Goal: Transaction & Acquisition: Book appointment/travel/reservation

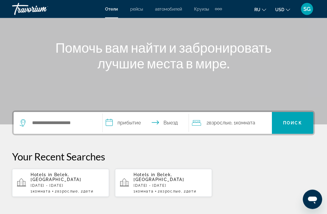
scroll to position [57, 0]
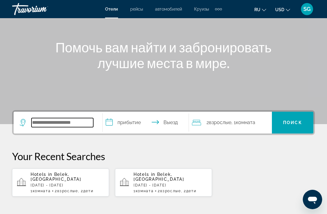
click at [35, 122] on input "Search hotel destination" at bounding box center [62, 122] width 62 height 9
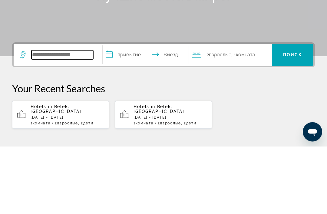
type input "*"
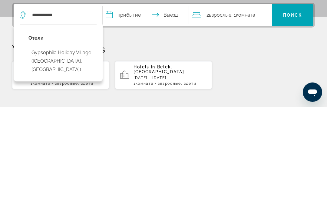
click at [76, 154] on button "Gypsophila Holiday Village ([GEOGRAPHIC_DATA], [GEOGRAPHIC_DATA])" at bounding box center [62, 168] width 68 height 28
type input "**********"
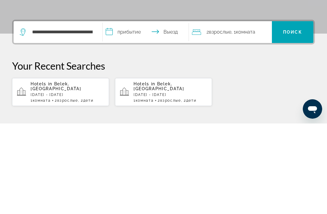
click at [113, 112] on input "**********" at bounding box center [147, 124] width 88 height 24
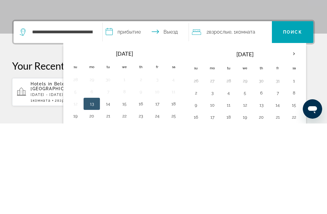
scroll to position [148, 0]
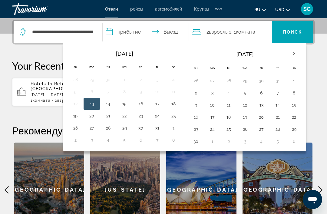
click at [297, 52] on th "Next month" at bounding box center [294, 53] width 16 height 13
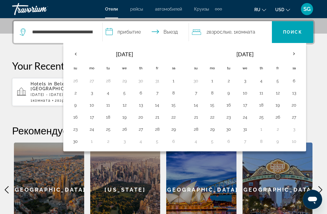
click at [295, 54] on th "Next month" at bounding box center [294, 53] width 16 height 13
click at [295, 52] on th "Next month" at bounding box center [294, 53] width 16 height 13
click at [293, 53] on th "Next month" at bounding box center [294, 53] width 16 height 13
click at [295, 51] on th "Next month" at bounding box center [294, 53] width 16 height 13
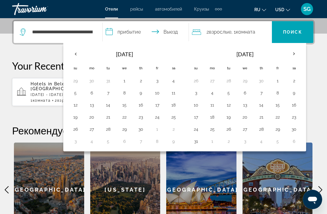
click at [293, 51] on th "Next month" at bounding box center [294, 53] width 16 height 13
click at [293, 52] on th "Next month" at bounding box center [294, 53] width 16 height 13
click at [295, 52] on th "Next month" at bounding box center [294, 53] width 16 height 13
click at [229, 92] on button "4" at bounding box center [229, 93] width 10 height 8
click at [171, 32] on input "**********" at bounding box center [147, 33] width 88 height 24
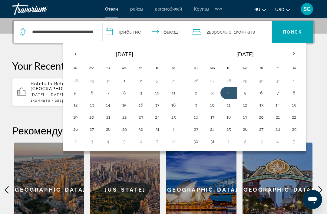
click at [228, 104] on button "11" at bounding box center [229, 105] width 10 height 8
type input "**********"
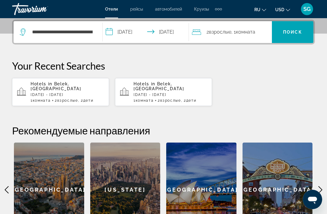
click at [237, 31] on span ", 1 Комната номера" at bounding box center [243, 32] width 24 height 8
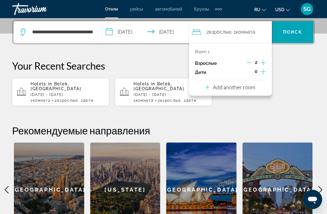
click at [264, 71] on icon "Increment children" at bounding box center [262, 71] width 5 height 7
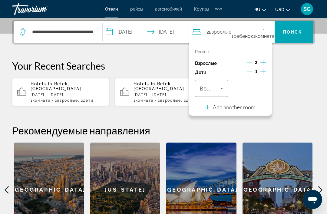
click at [263, 72] on icon "Increment children" at bounding box center [262, 71] width 5 height 5
click at [223, 87] on icon "Travelers: 2 adults, 2 children" at bounding box center [221, 88] width 7 height 7
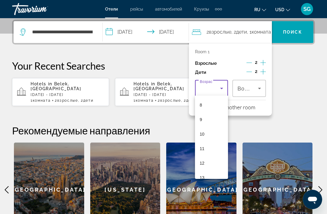
scroll to position [118, 0]
click at [205, 132] on mat-option "10" at bounding box center [211, 133] width 33 height 15
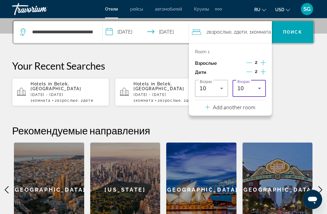
click at [262, 86] on icon "Travelers: 2 adults, 2 children" at bounding box center [259, 88] width 7 height 7
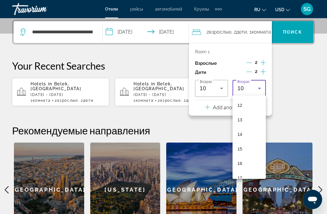
scroll to position [176, 0]
click at [241, 147] on span "15" at bounding box center [239, 147] width 5 height 7
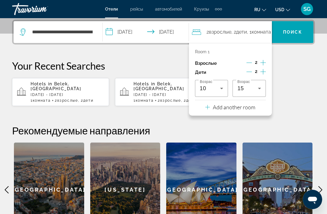
click at [294, 30] on span "Поиск" at bounding box center [292, 32] width 19 height 5
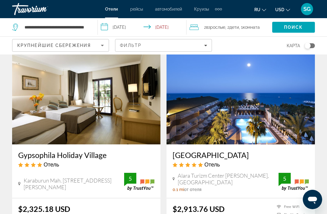
scroll to position [27, 0]
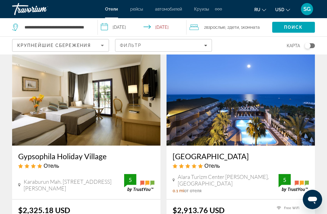
click at [90, 106] on img "Main content" at bounding box center [86, 97] width 148 height 97
